Goal: Task Accomplishment & Management: Complete application form

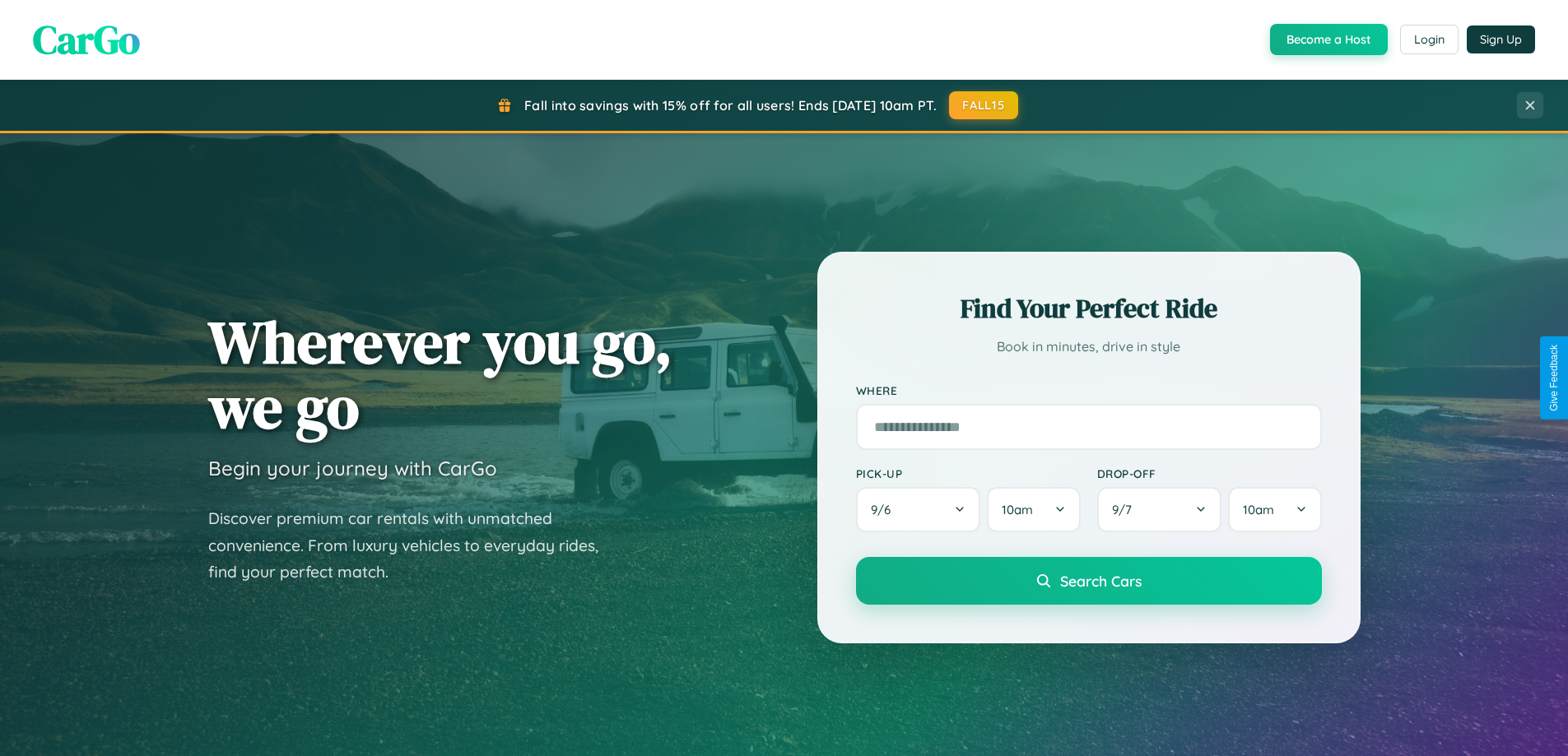
scroll to position [709, 0]
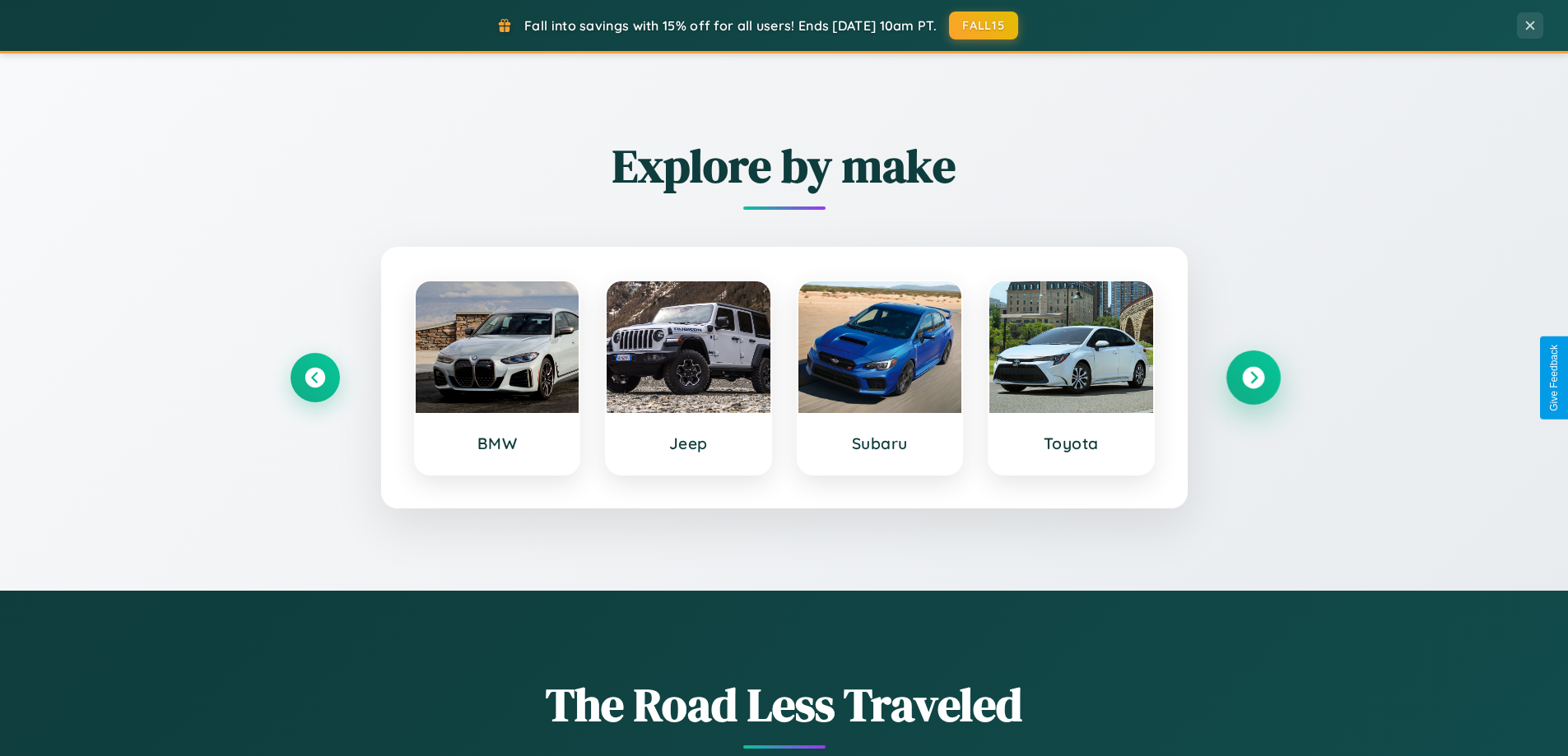
click at [1253, 378] on icon at bounding box center [1253, 378] width 22 height 22
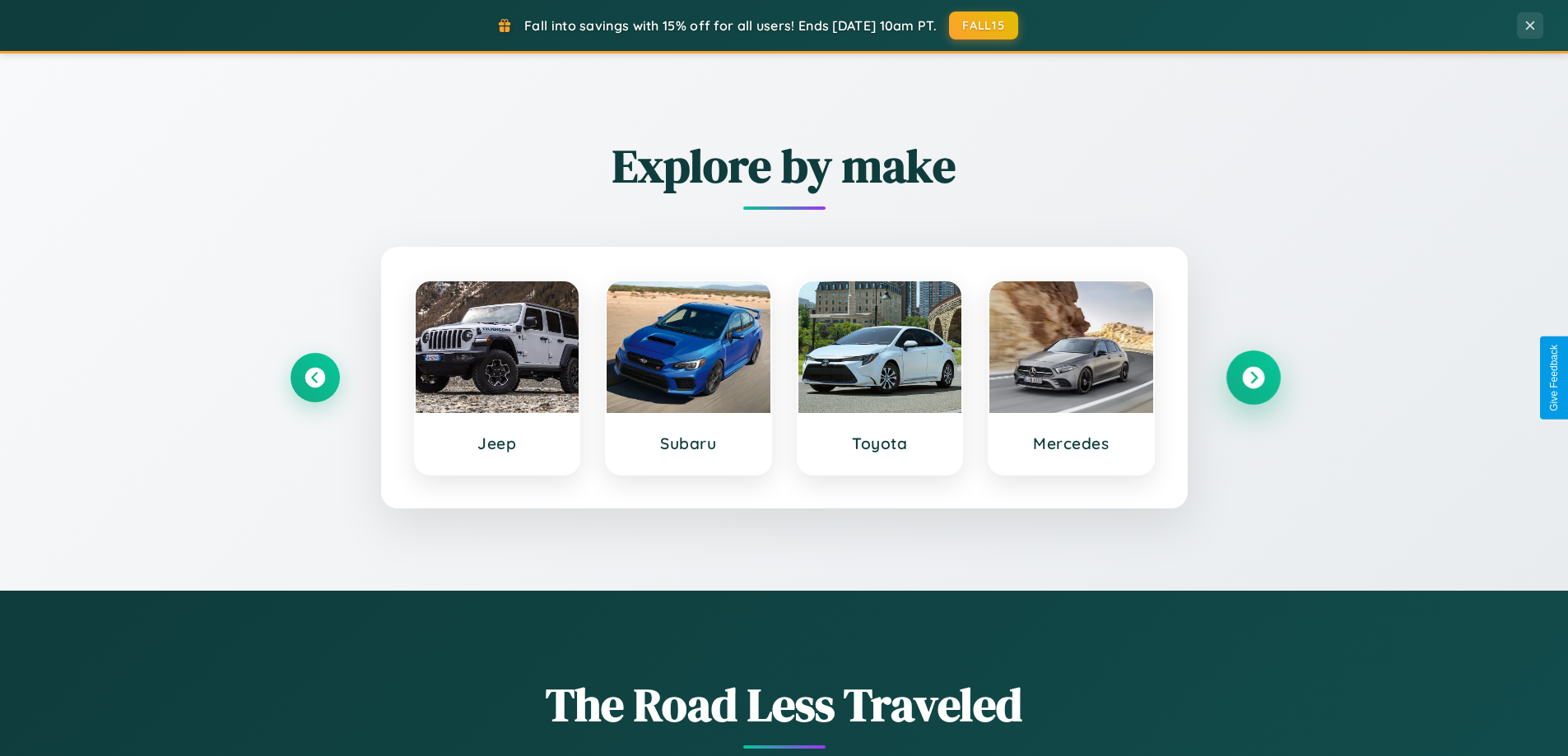
click at [1253, 378] on icon at bounding box center [1253, 378] width 22 height 22
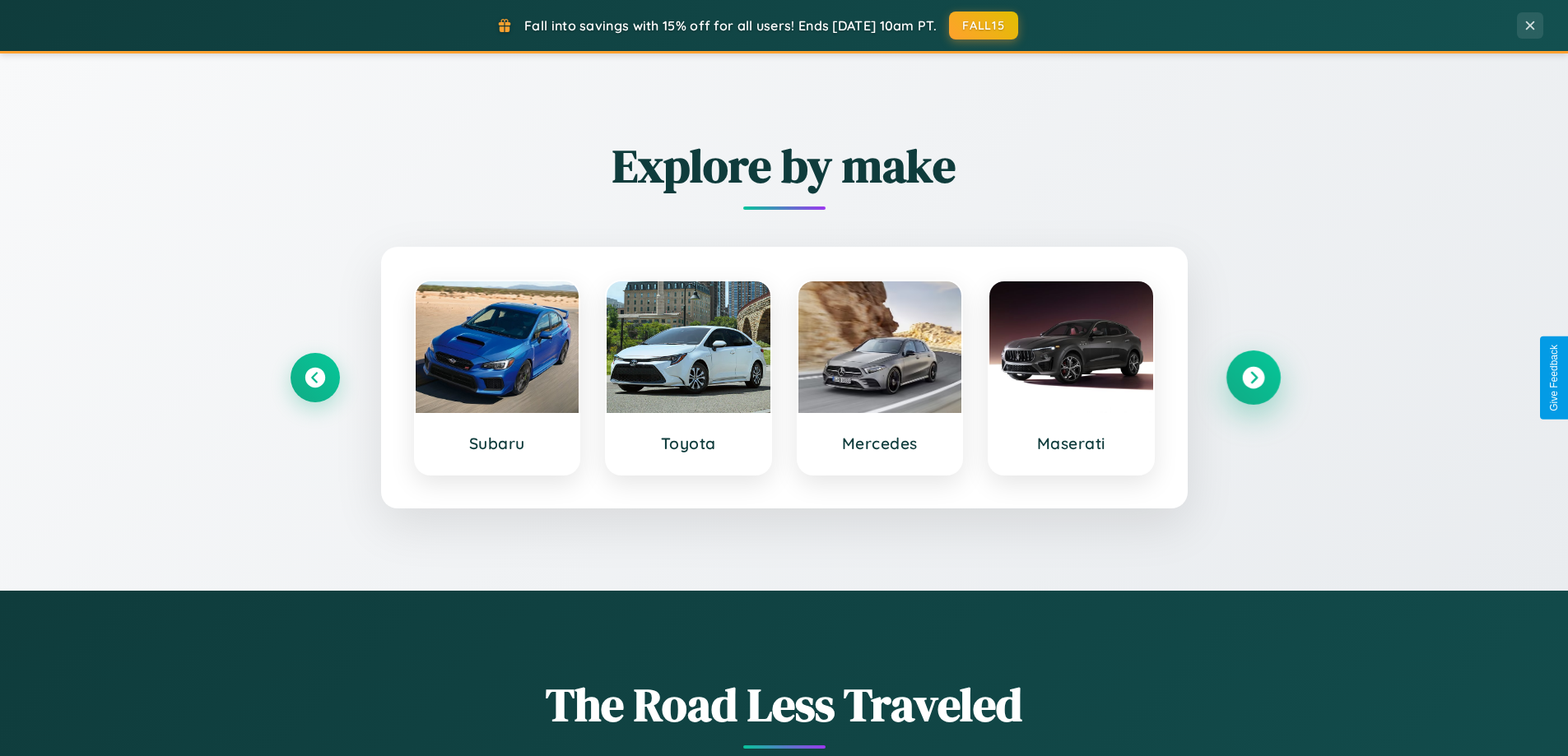
click at [1253, 378] on icon at bounding box center [1253, 378] width 22 height 22
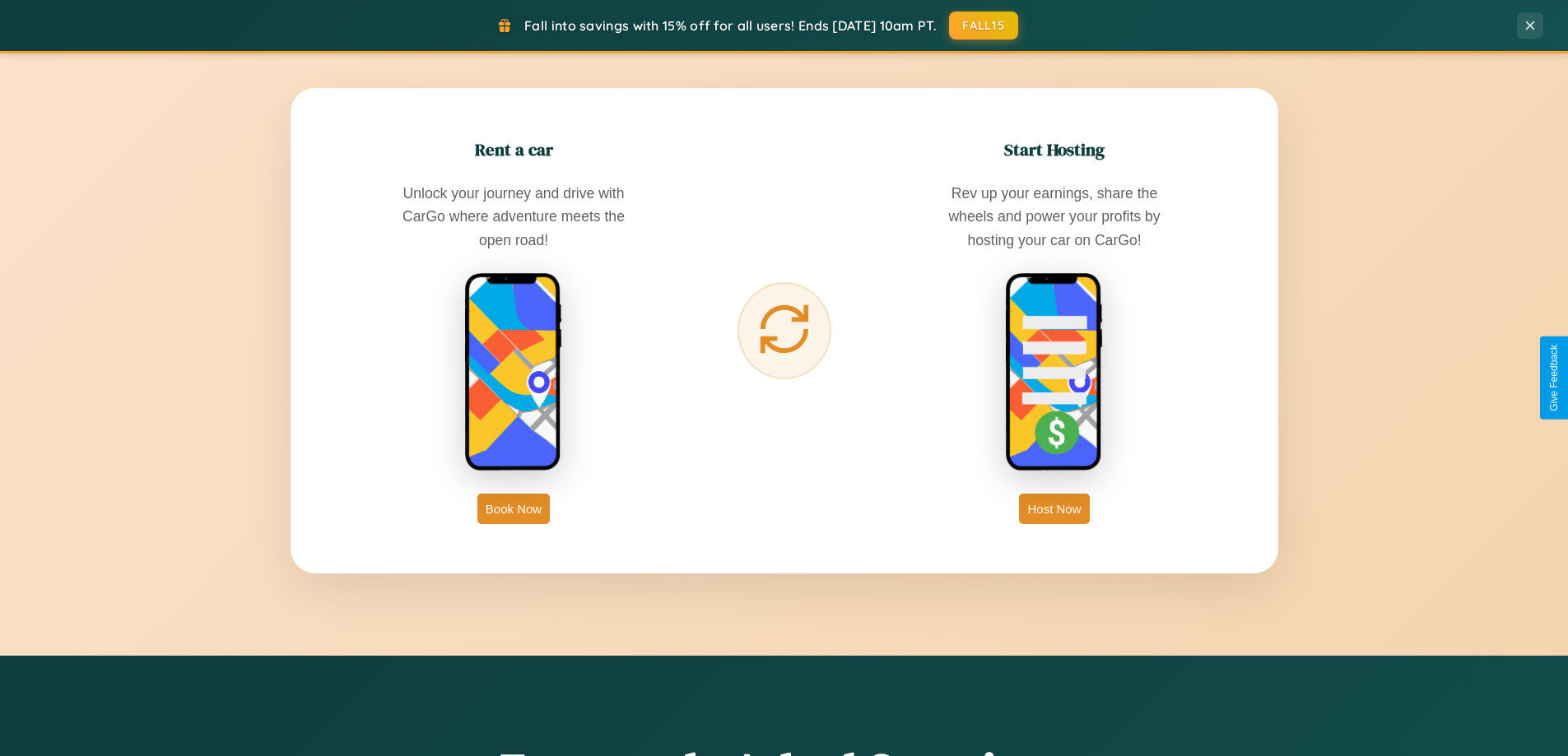
scroll to position [3166, 0]
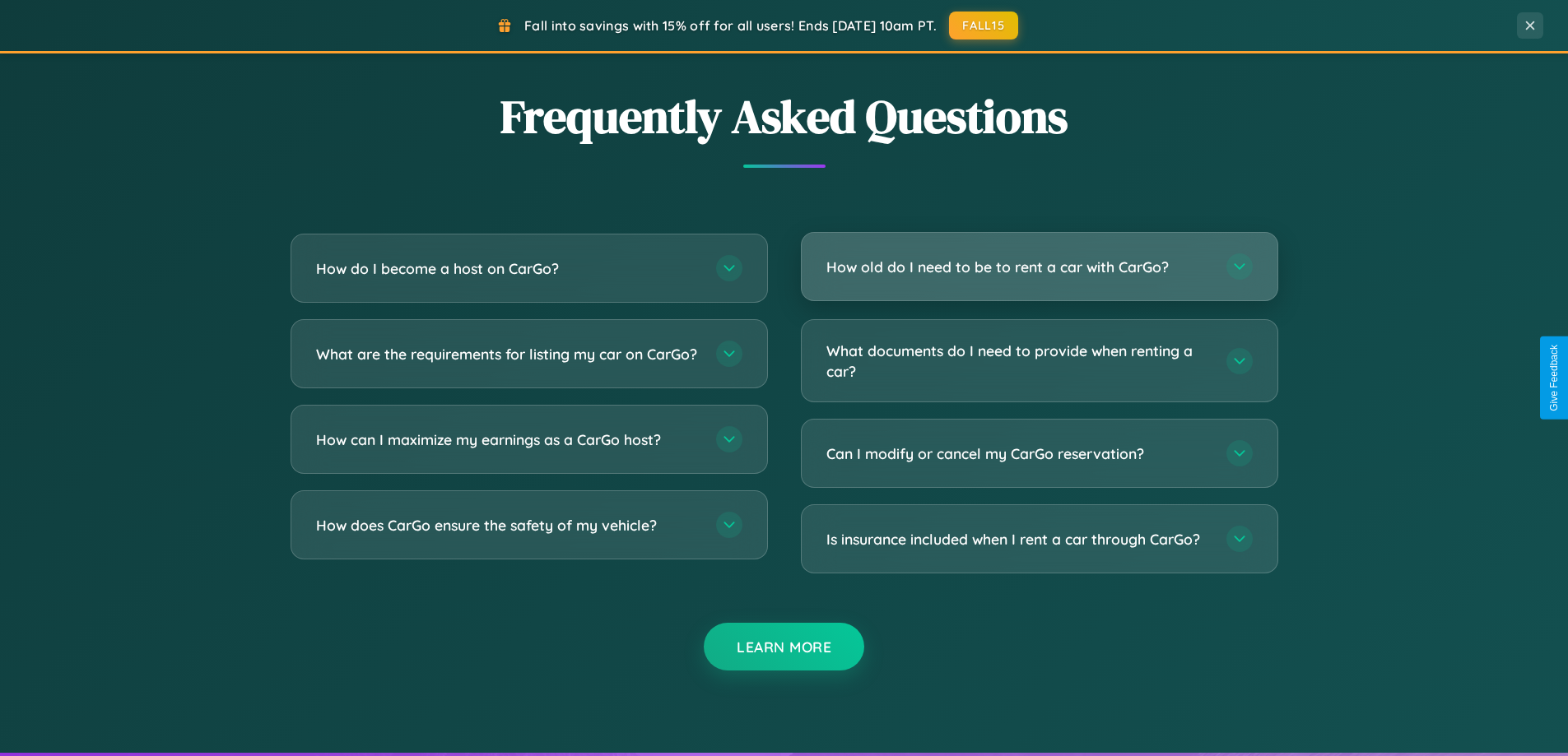
click at [1039, 267] on h3 "How old do I need to be to rent a car with CarGo?" at bounding box center [1018, 267] width 383 height 20
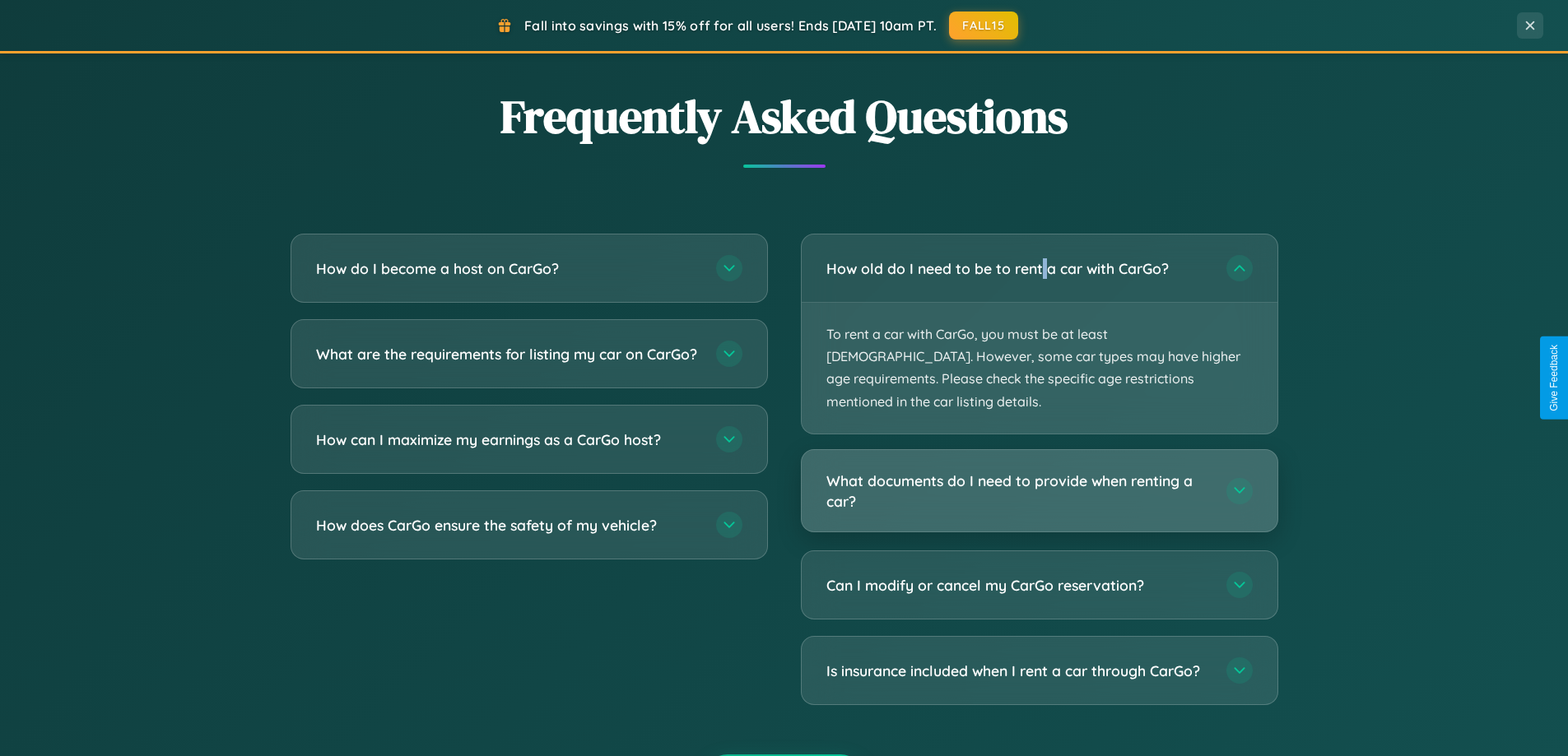
click at [1039, 471] on h3 "What documents do I need to provide when renting a car?" at bounding box center [1018, 491] width 383 height 40
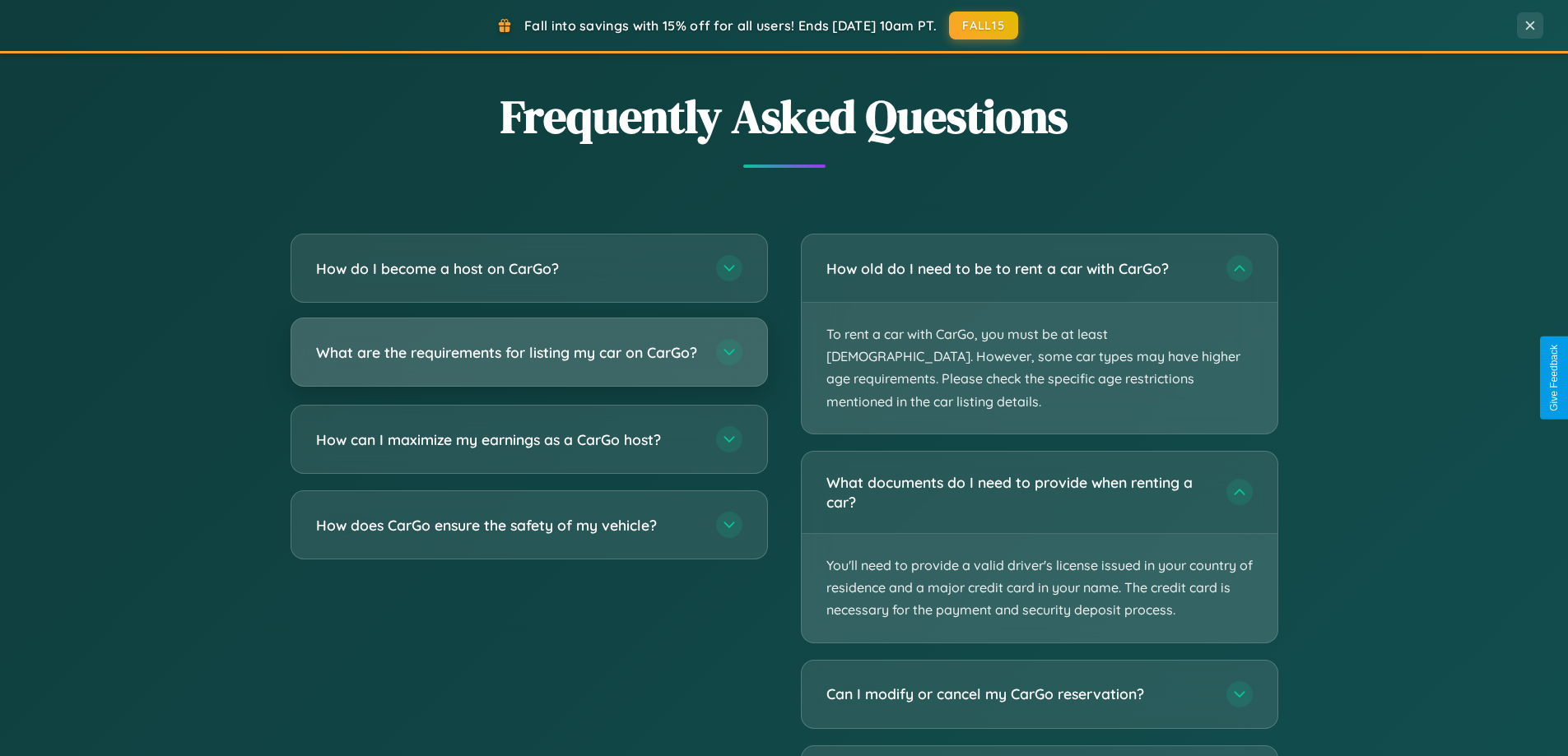
click at [528, 360] on h3 "What are the requirements for listing my car on CarGo?" at bounding box center [508, 352] width 383 height 20
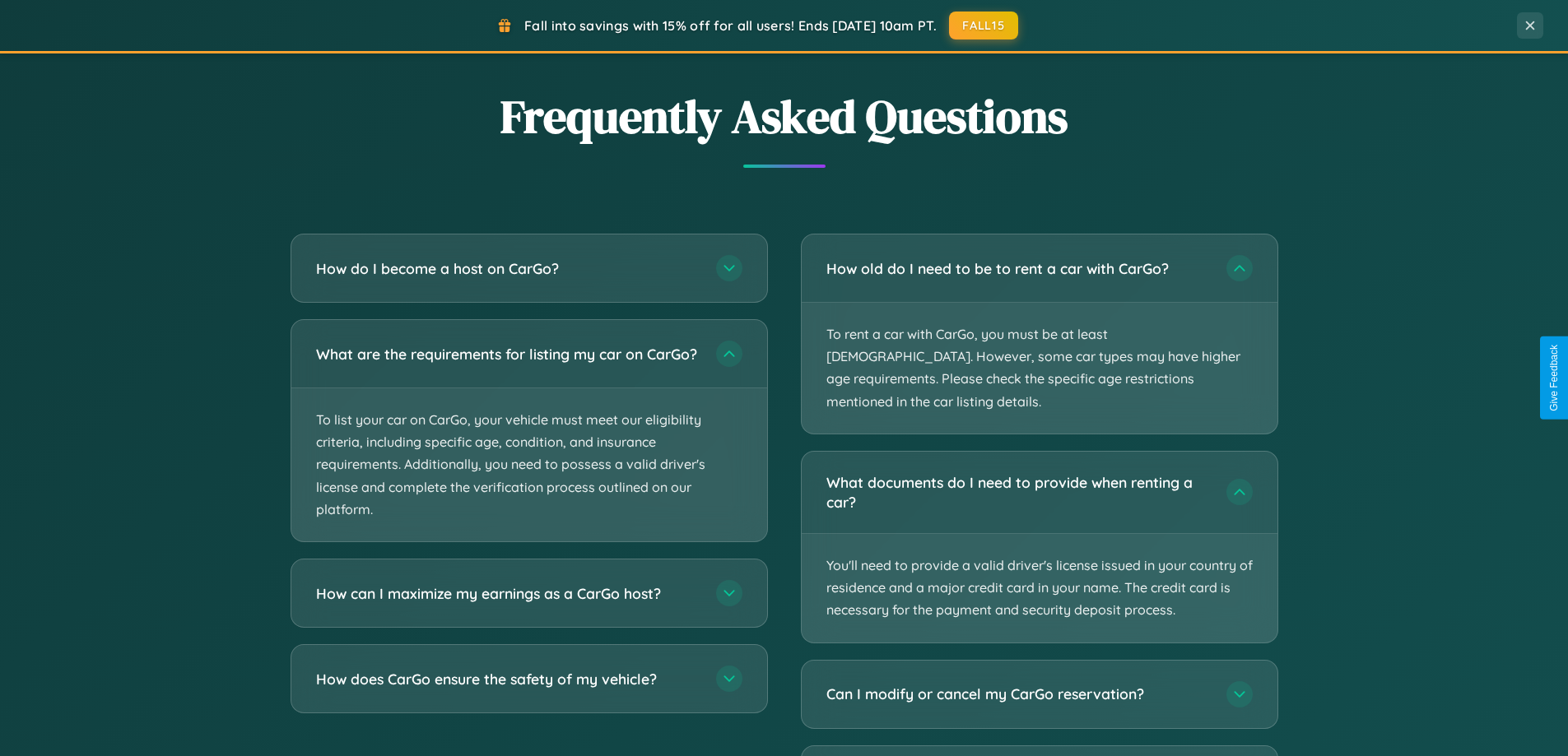
scroll to position [0, 0]
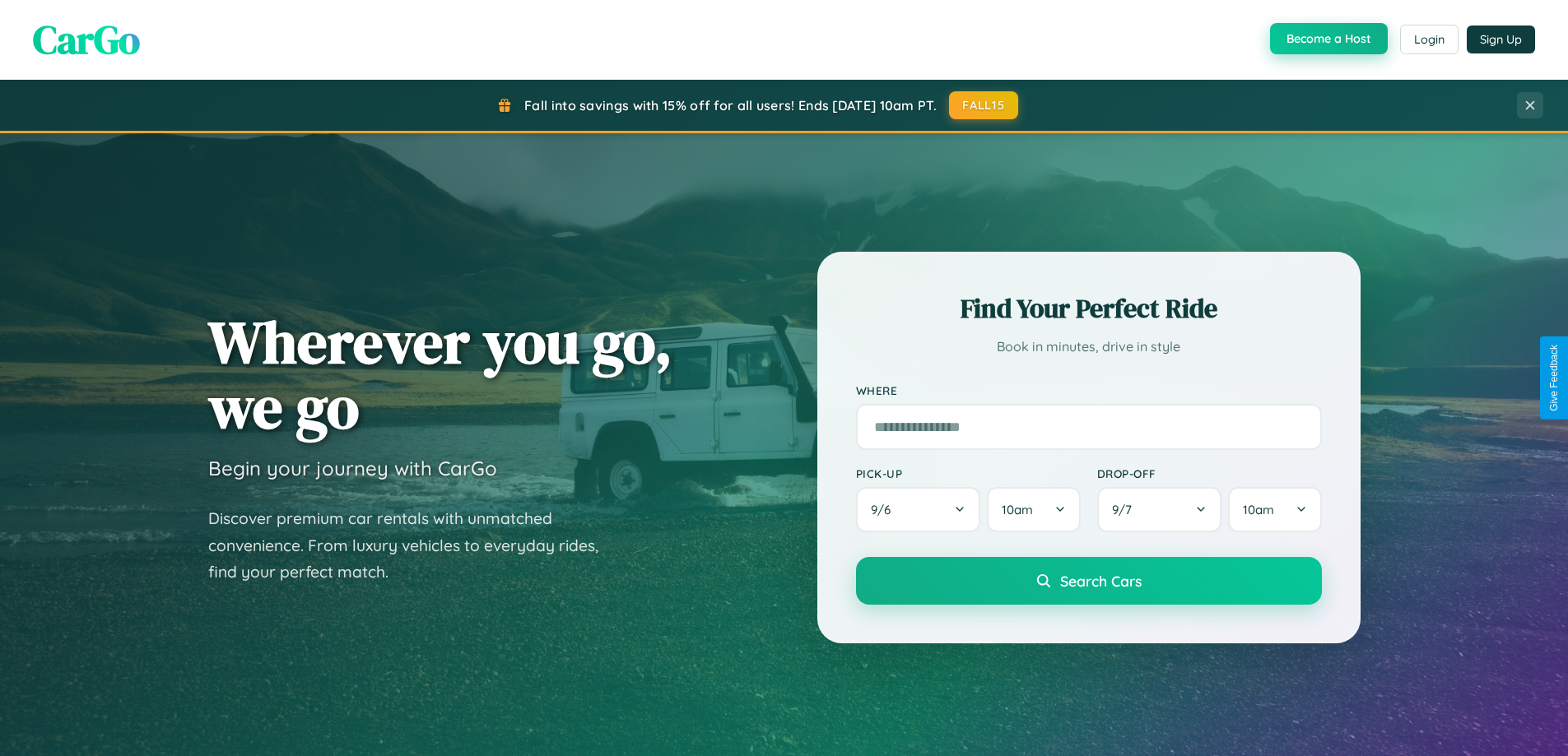
click at [1327, 39] on button "Become a Host" at bounding box center [1329, 38] width 117 height 31
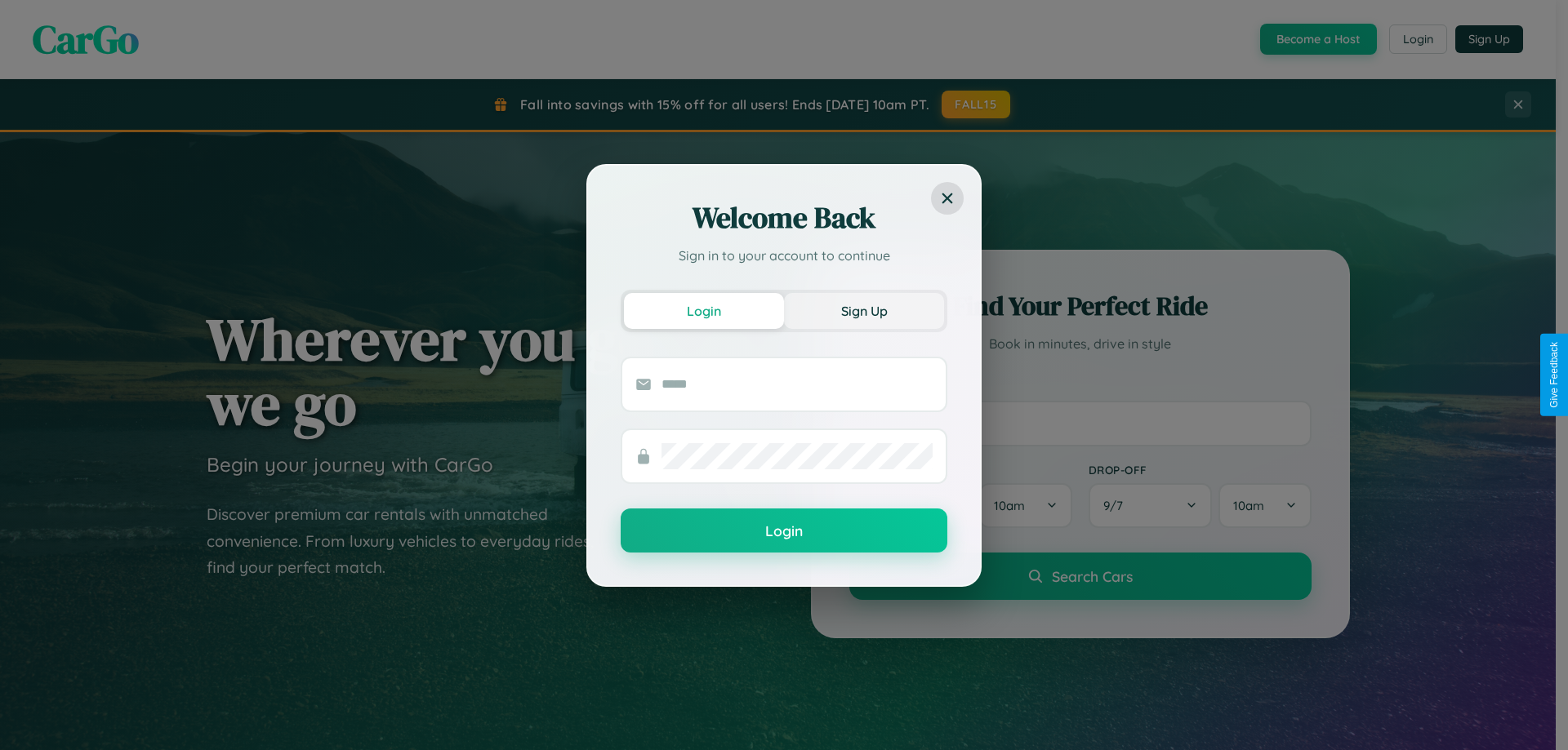
click at [864, 310] on button "Sign Up" at bounding box center [864, 311] width 160 height 36
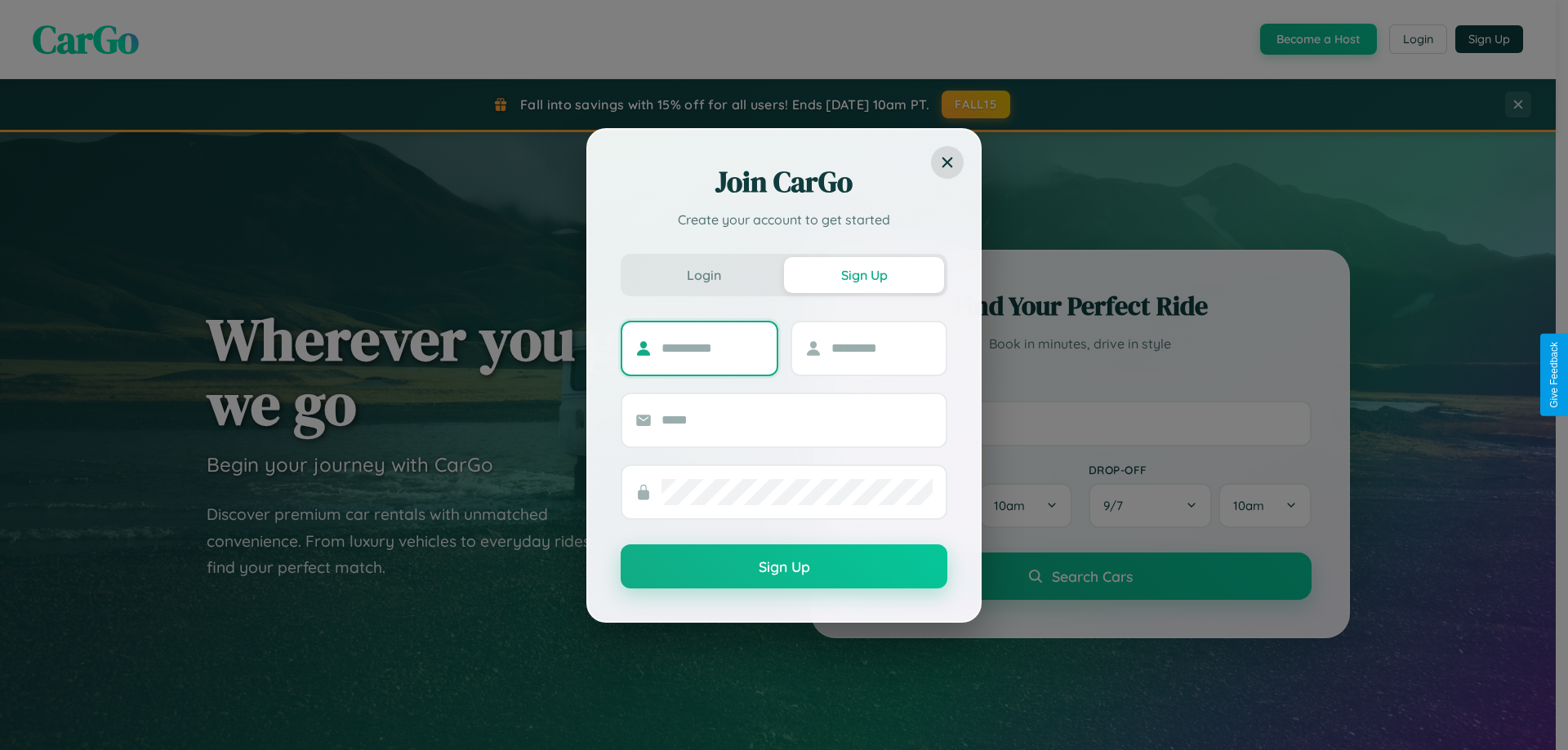
click at [712, 347] on input "text" at bounding box center [712, 348] width 102 height 26
type input "*****"
click at [881, 347] on input "text" at bounding box center [882, 348] width 102 height 26
type input "*****"
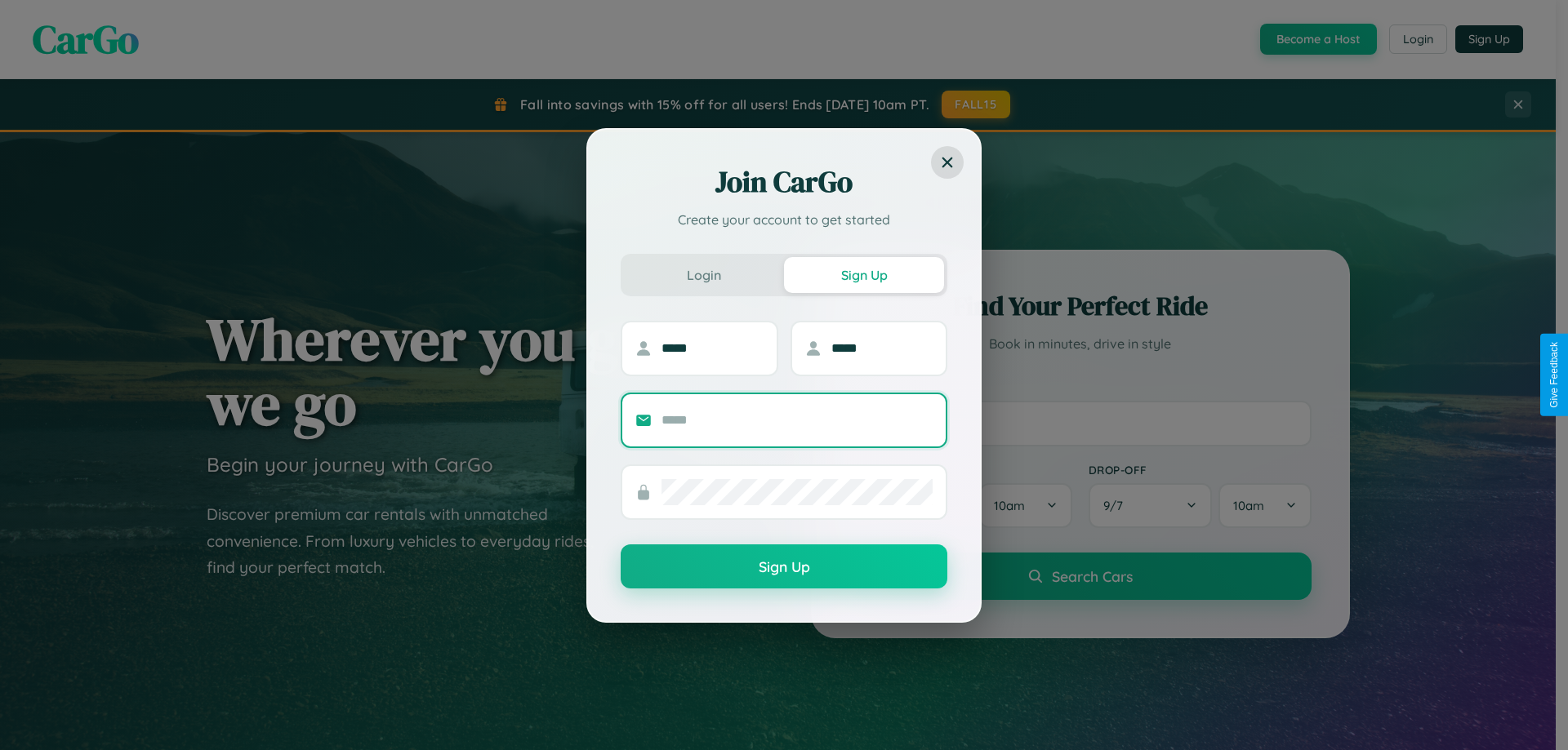
click at [797, 419] on input "text" at bounding box center [797, 420] width 271 height 26
type input "**********"
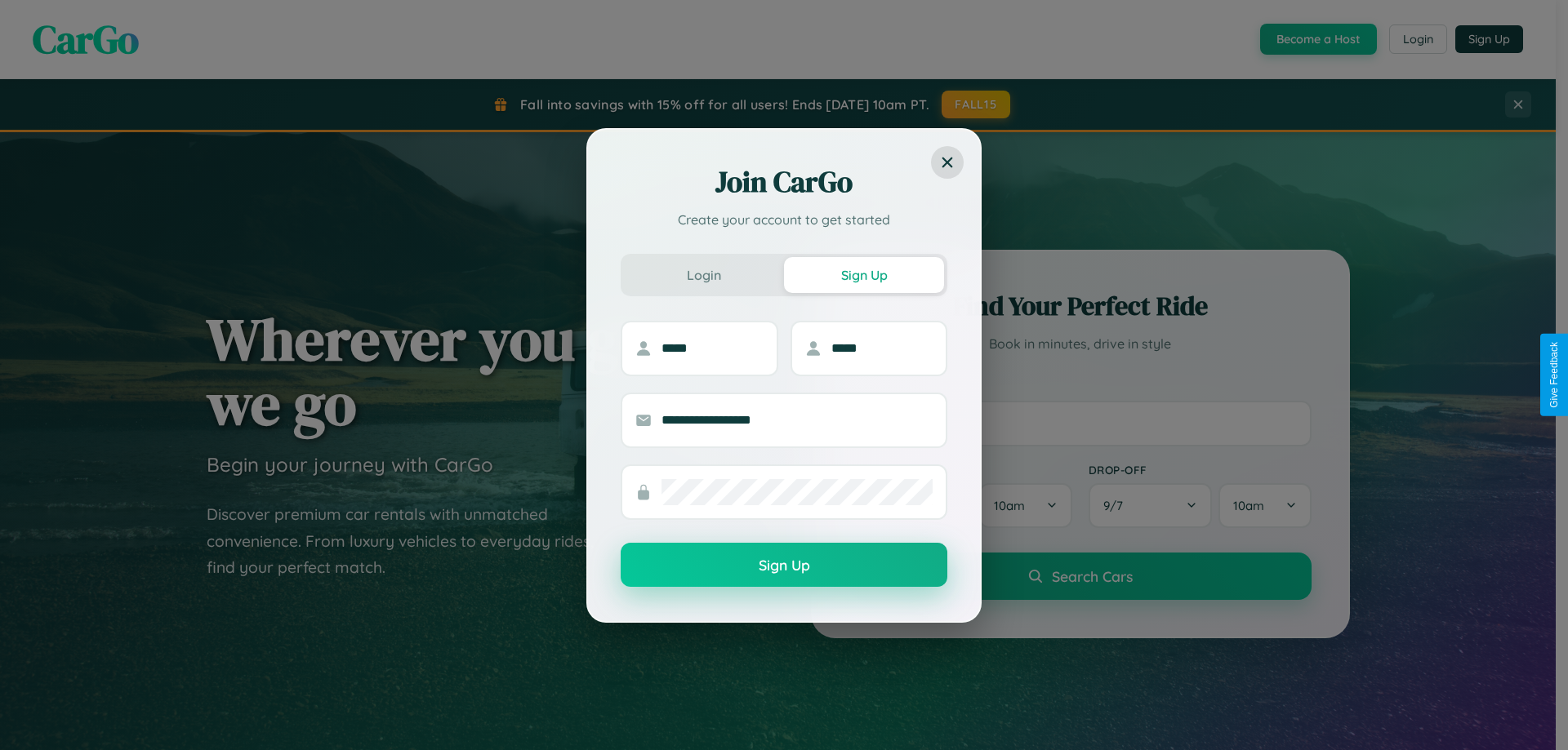
click at [784, 565] on button "Sign Up" at bounding box center [783, 565] width 327 height 44
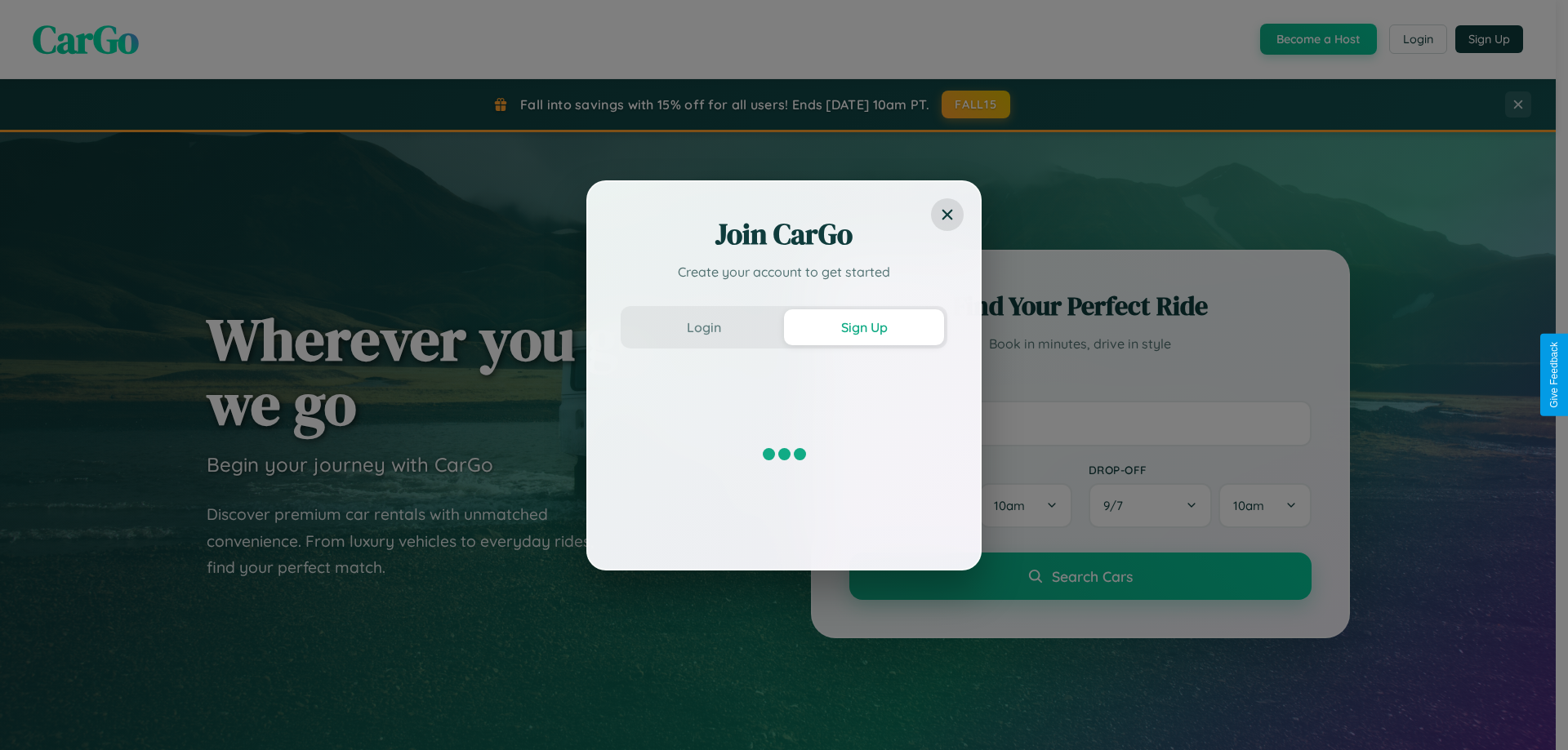
click at [1316, 39] on div "Join CarGo Create your account to get started Login Sign Up" at bounding box center [784, 375] width 1568 height 750
click at [864, 326] on button "Sign Up" at bounding box center [864, 327] width 160 height 36
